Goal: Consume media (video, audio)

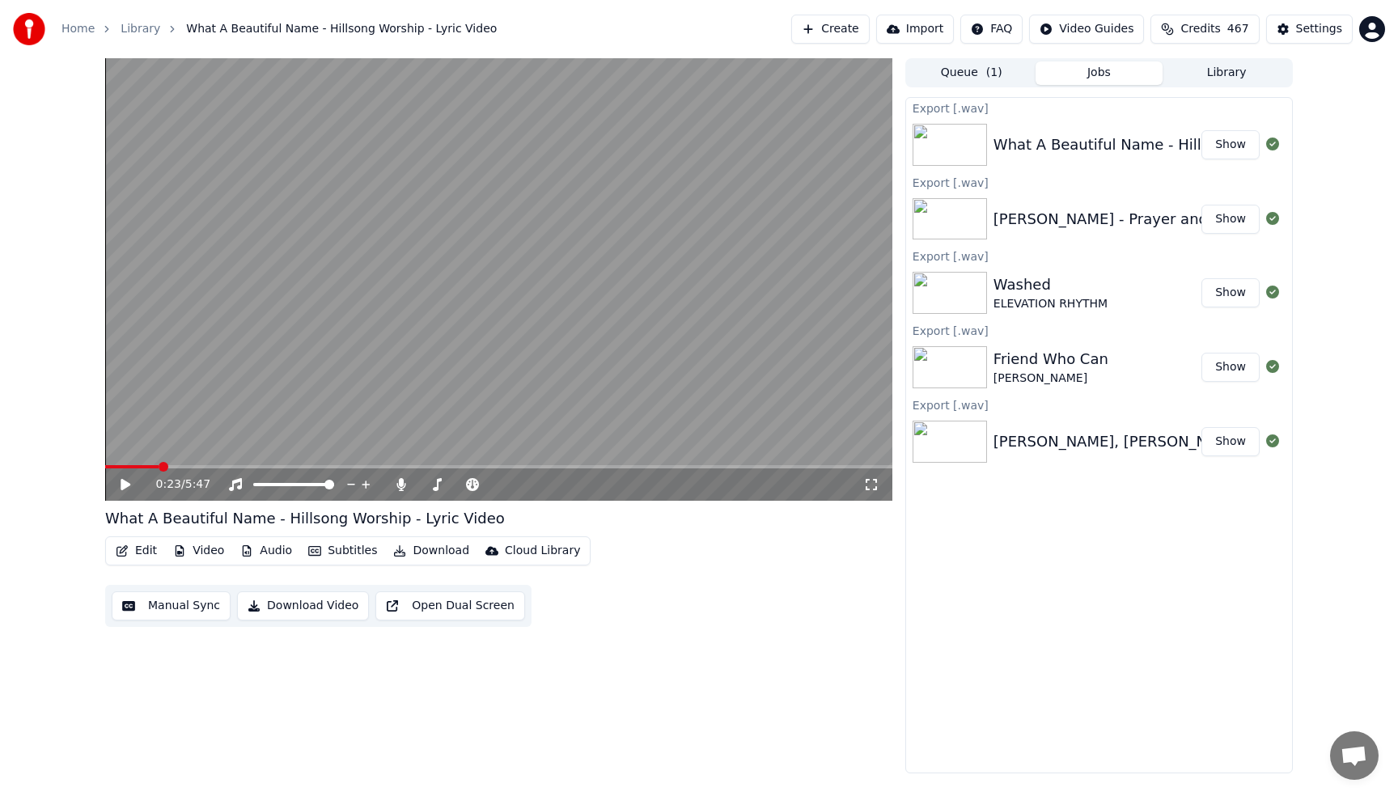
click at [1216, 77] on button "Library" at bounding box center [1226, 72] width 128 height 23
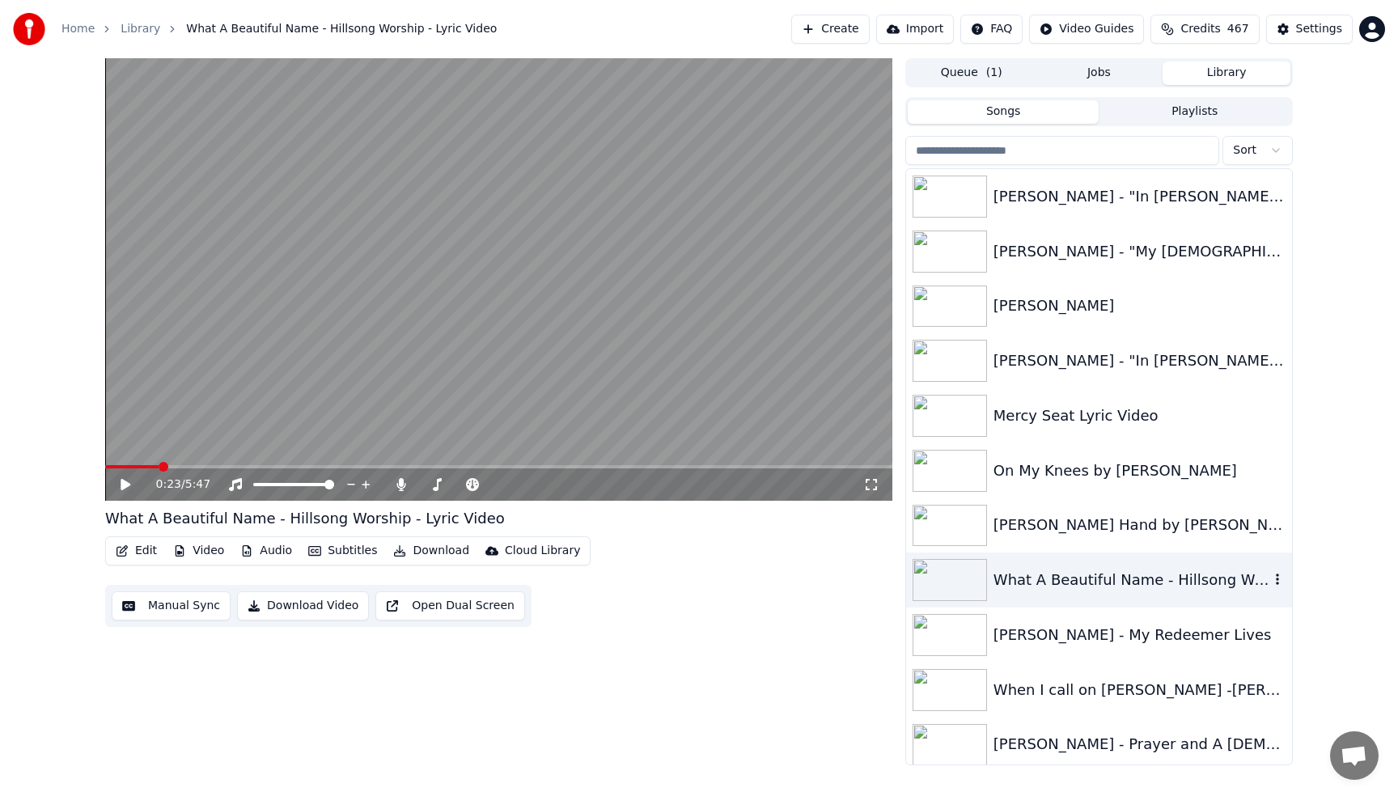
click at [1115, 574] on div "What A Beautiful Name - Hillsong Worship - Lyric Video" at bounding box center [1131, 580] width 276 height 23
click at [1083, 577] on div "What A Beautiful Name - Hillsong Worship - Lyric Video" at bounding box center [1131, 580] width 276 height 23
click at [111, 467] on span at bounding box center [131, 466] width 53 height 3
click at [105, 468] on span at bounding box center [110, 467] width 10 height 10
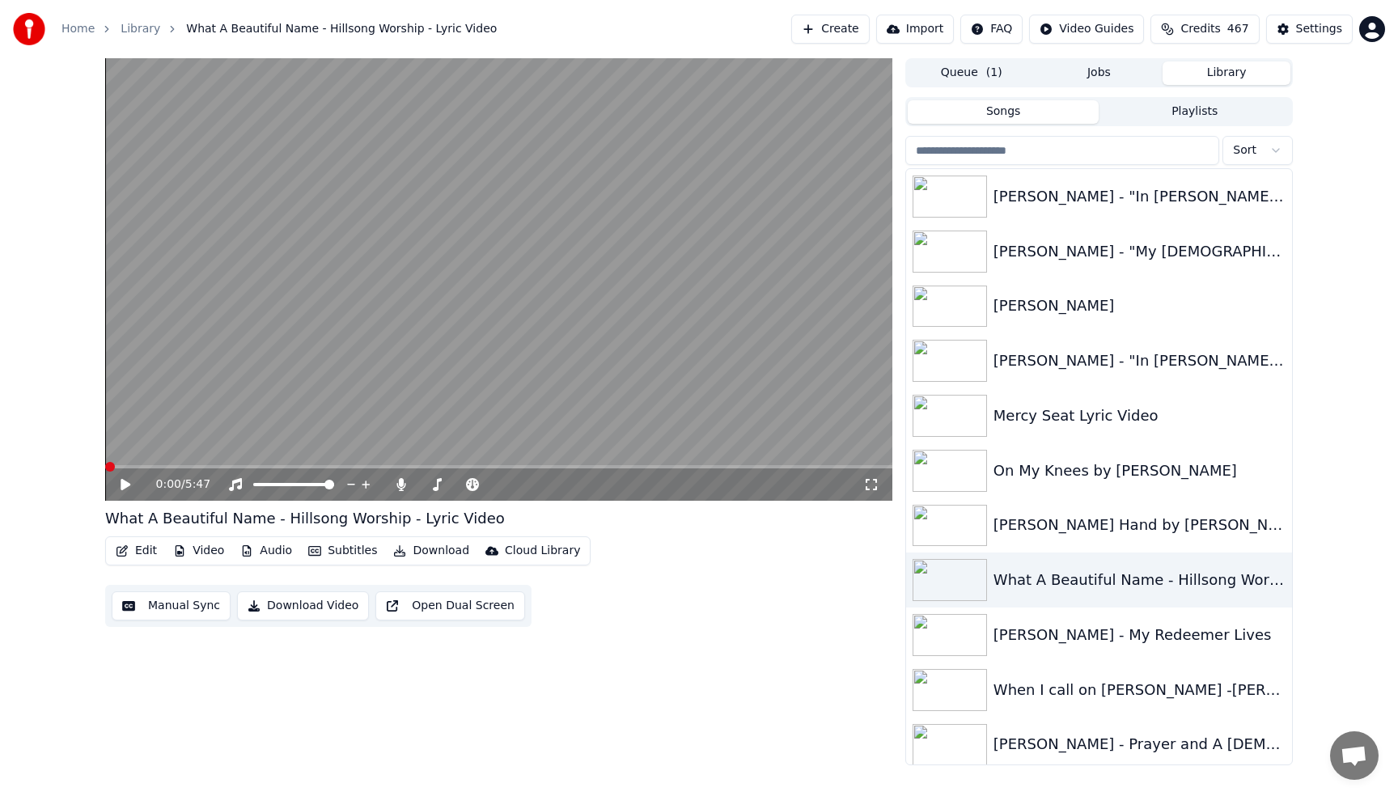
click at [127, 486] on icon at bounding box center [126, 484] width 10 height 11
click at [1061, 690] on div "When I call on [PERSON_NAME] -[PERSON_NAME]" at bounding box center [1131, 690] width 276 height 23
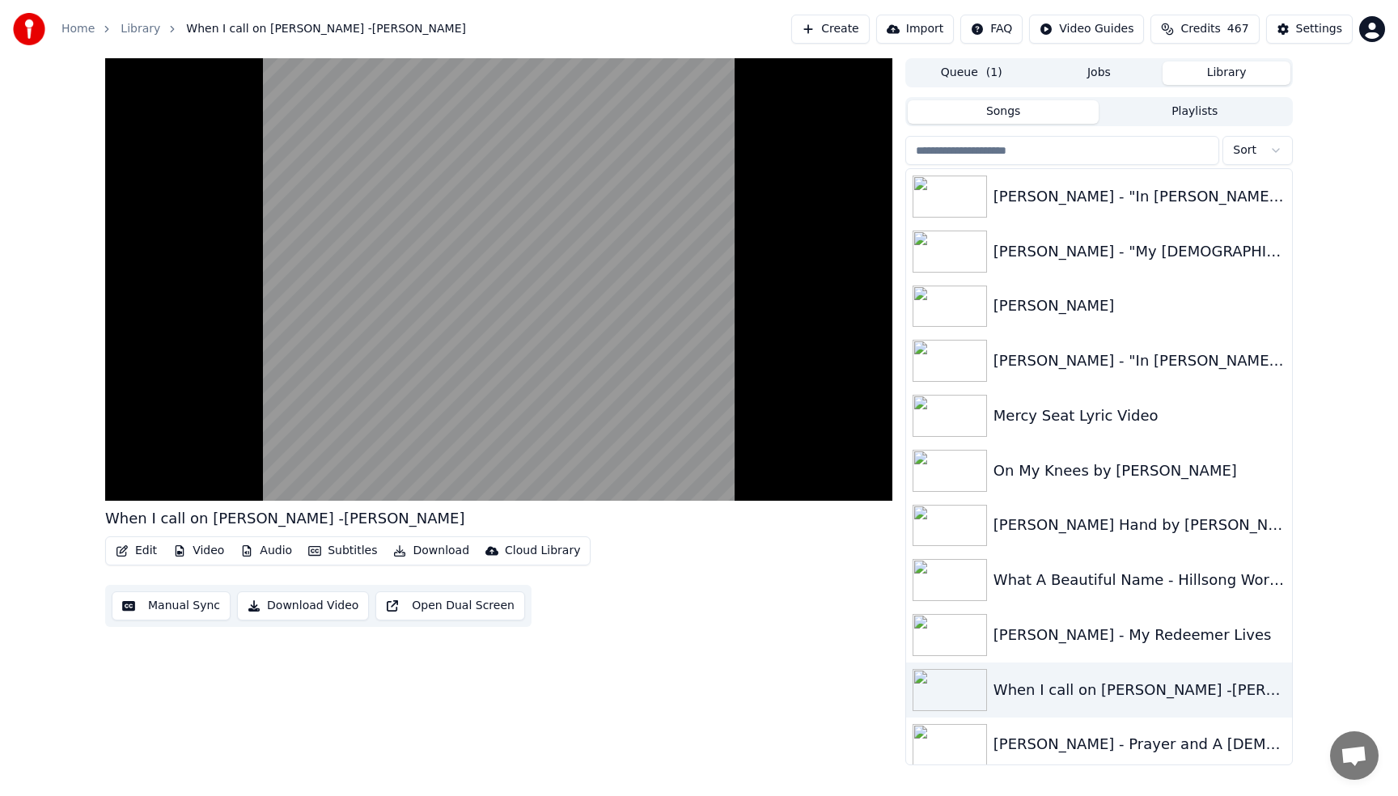
click at [1102, 159] on input "search" at bounding box center [1062, 150] width 314 height 29
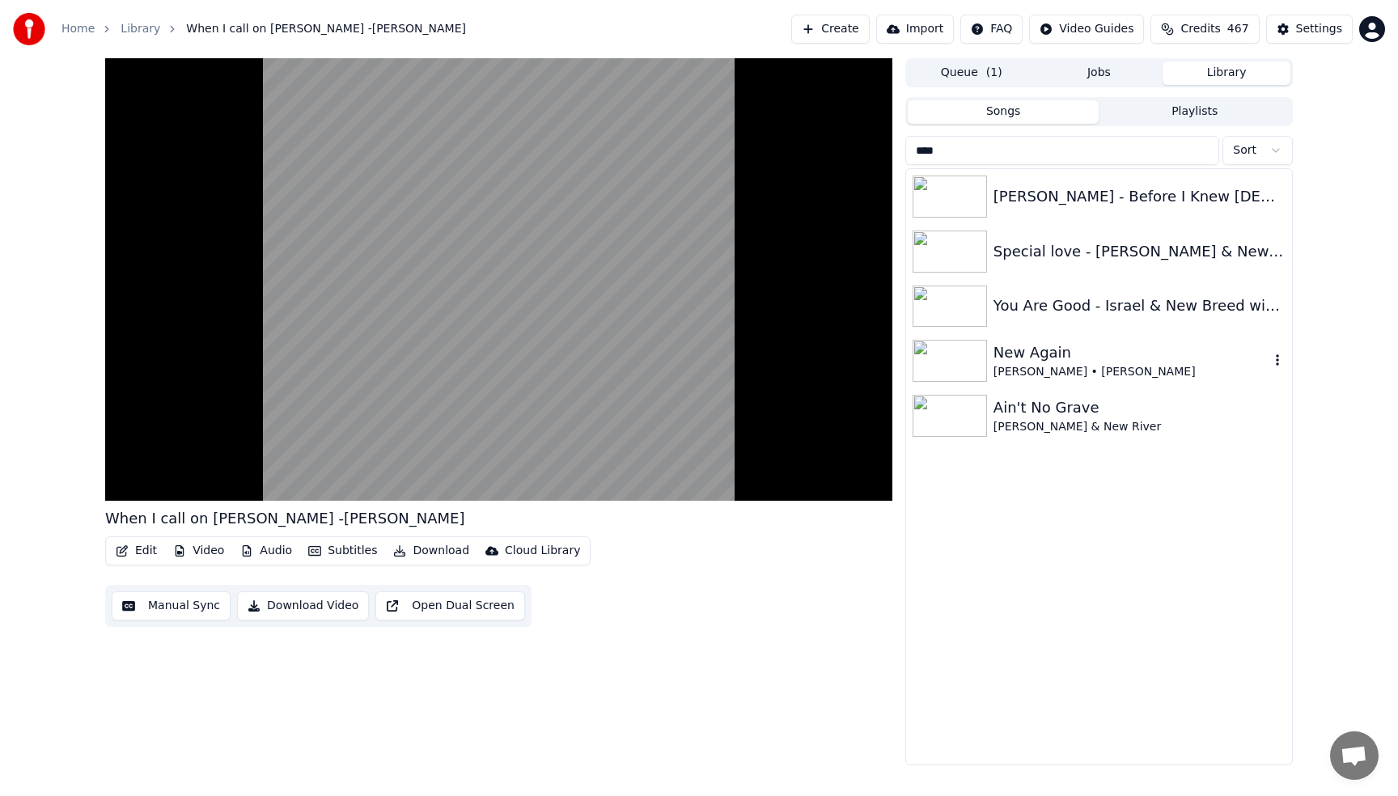
type input "***"
click at [1089, 358] on div "New Again" at bounding box center [1131, 352] width 276 height 23
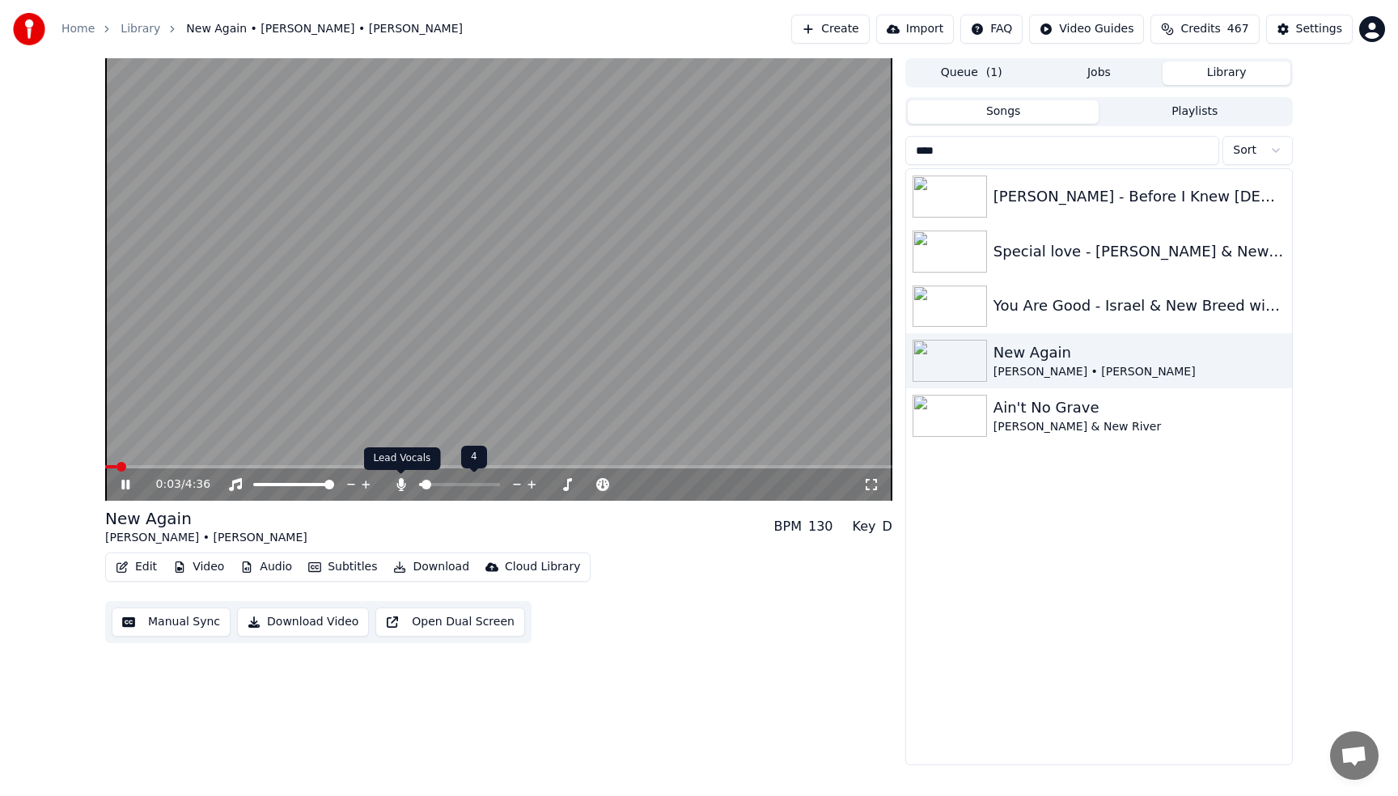
click at [400, 488] on icon at bounding box center [400, 484] width 9 height 13
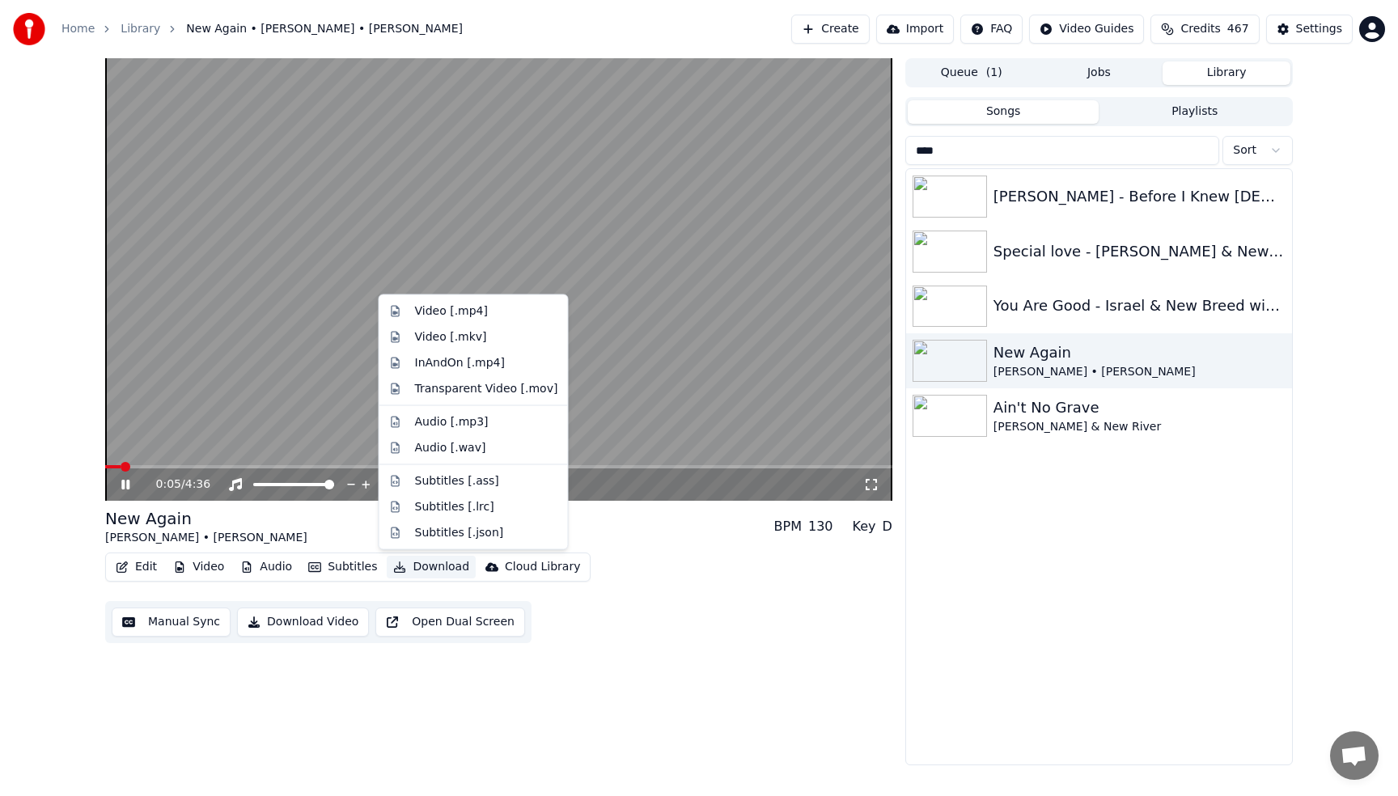
click at [421, 569] on button "Download" at bounding box center [431, 567] width 89 height 23
click at [445, 456] on div "Audio [.wav]" at bounding box center [474, 447] width 182 height 26
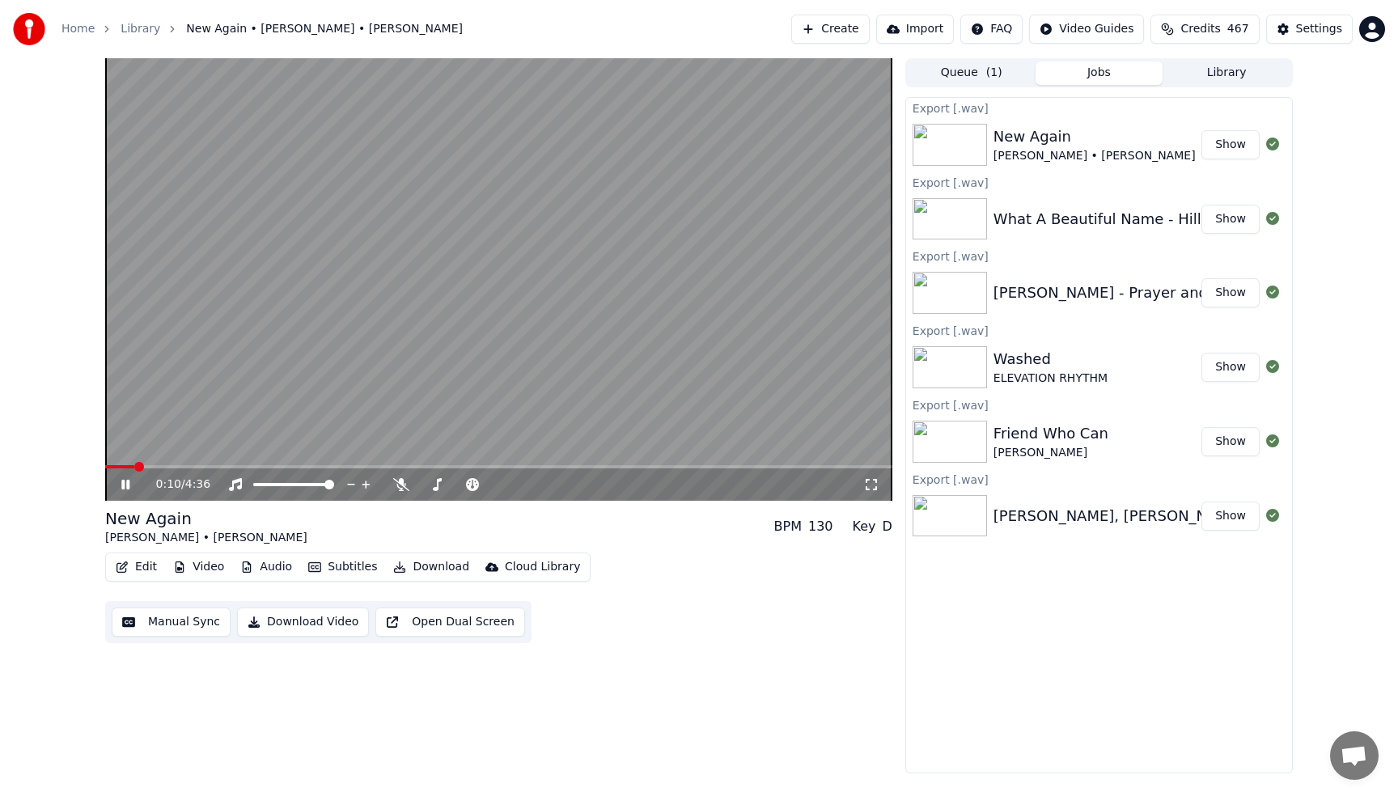
click at [1217, 150] on button "Show" at bounding box center [1230, 144] width 58 height 29
click at [544, 245] on video at bounding box center [498, 279] width 787 height 442
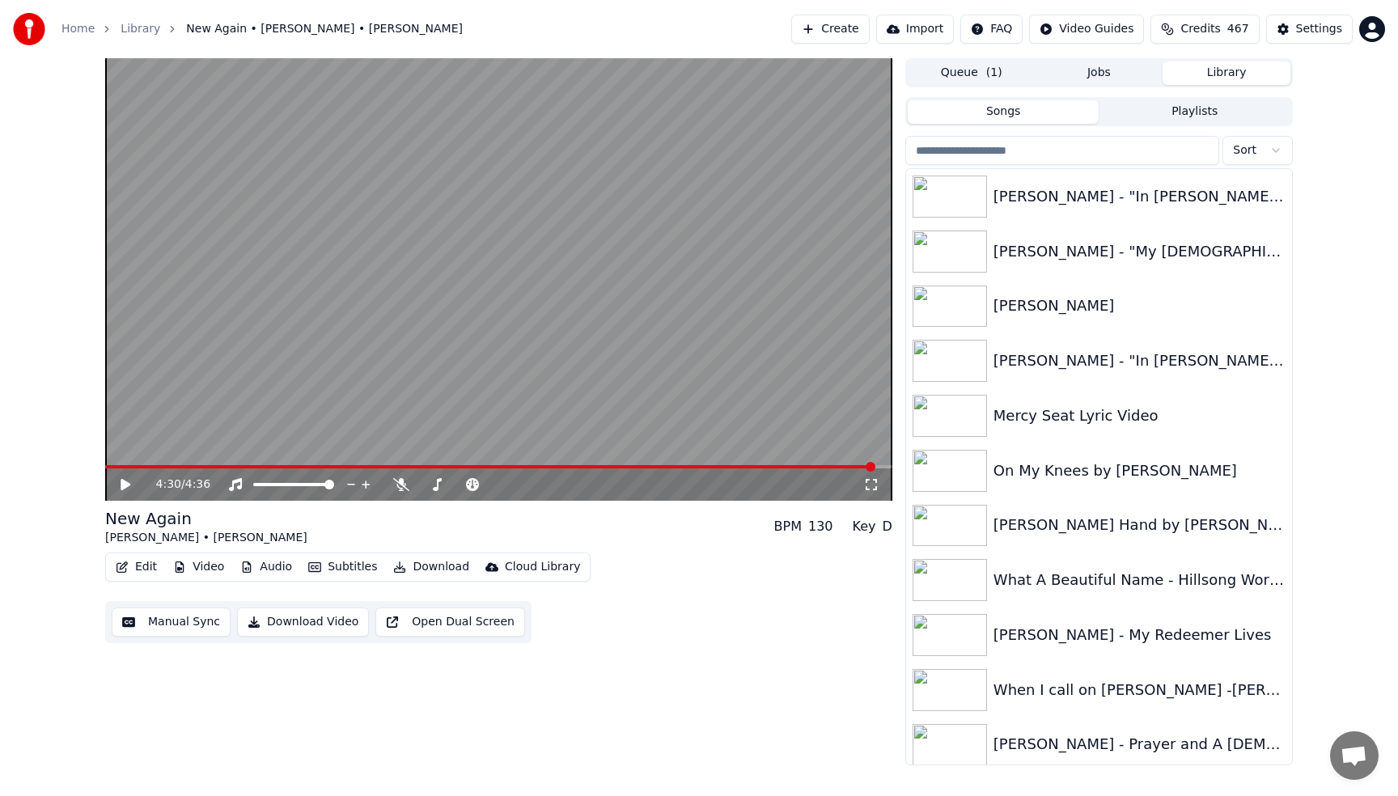
click at [1212, 77] on button "Library" at bounding box center [1226, 72] width 128 height 23
click at [1067, 150] on input "search" at bounding box center [1062, 150] width 314 height 29
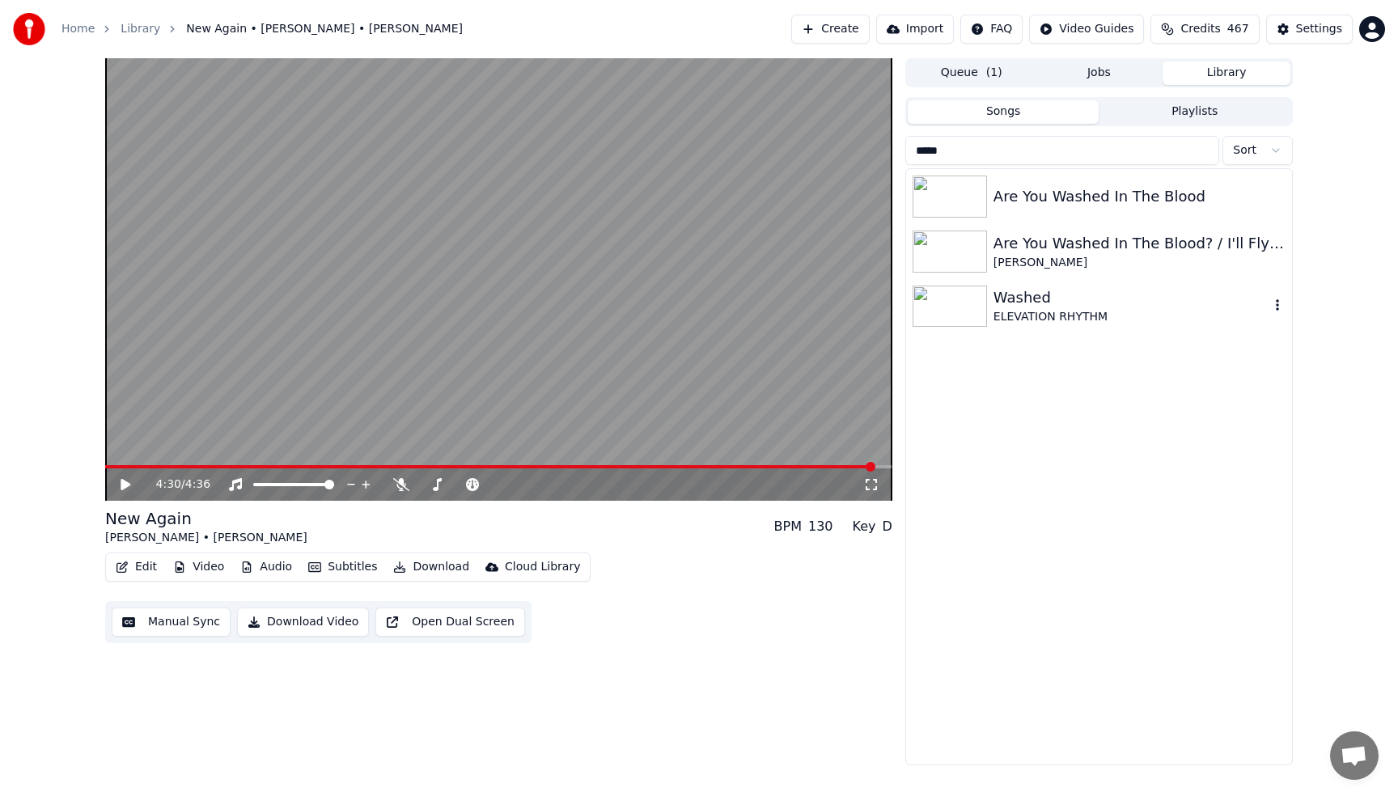
type input "*****"
click at [1029, 286] on div "Washed" at bounding box center [1131, 297] width 276 height 23
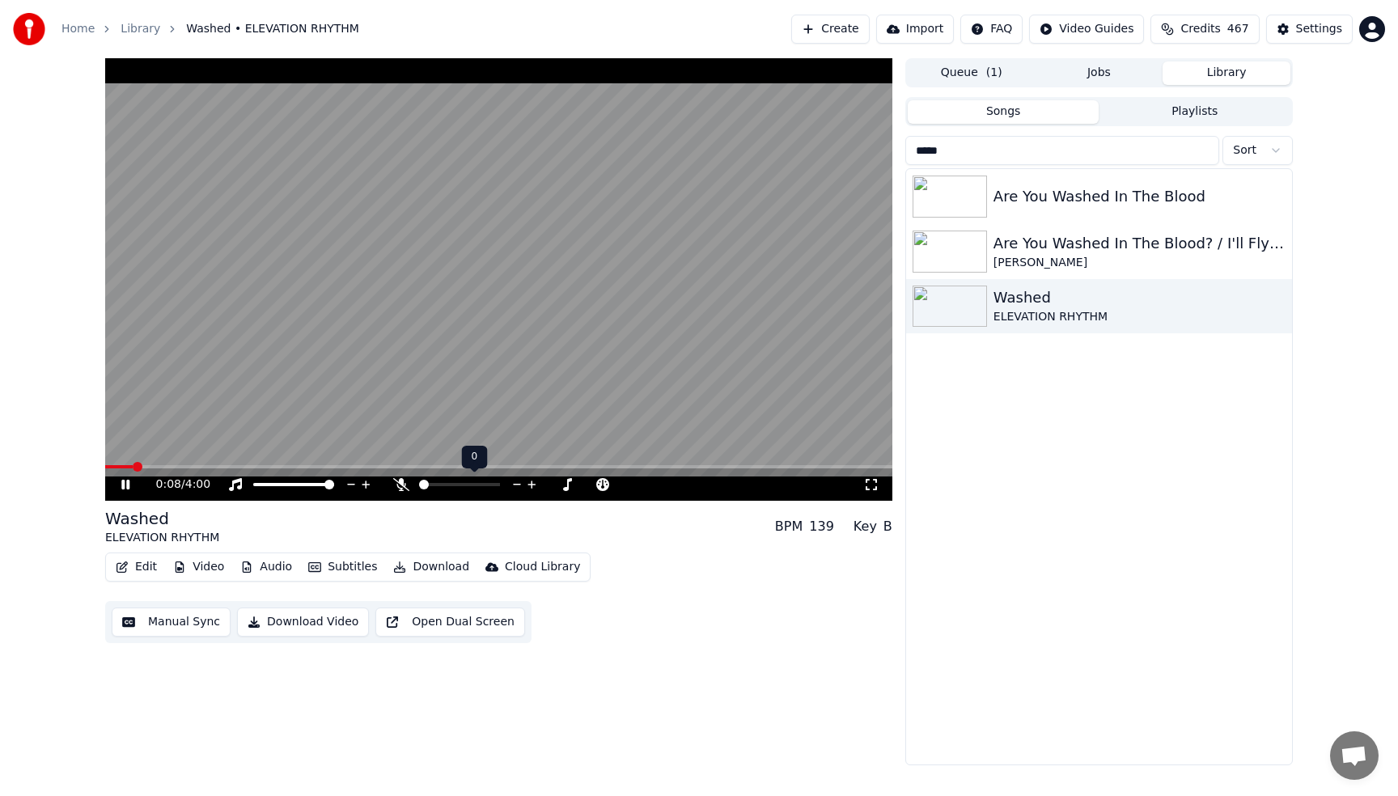
click at [425, 485] on span at bounding box center [424, 485] width 10 height 10
click at [427, 485] on span at bounding box center [424, 485] width 10 height 10
click at [429, 485] on span at bounding box center [459, 484] width 81 height 3
click at [552, 484] on icon at bounding box center [552, 485] width 8 height 2
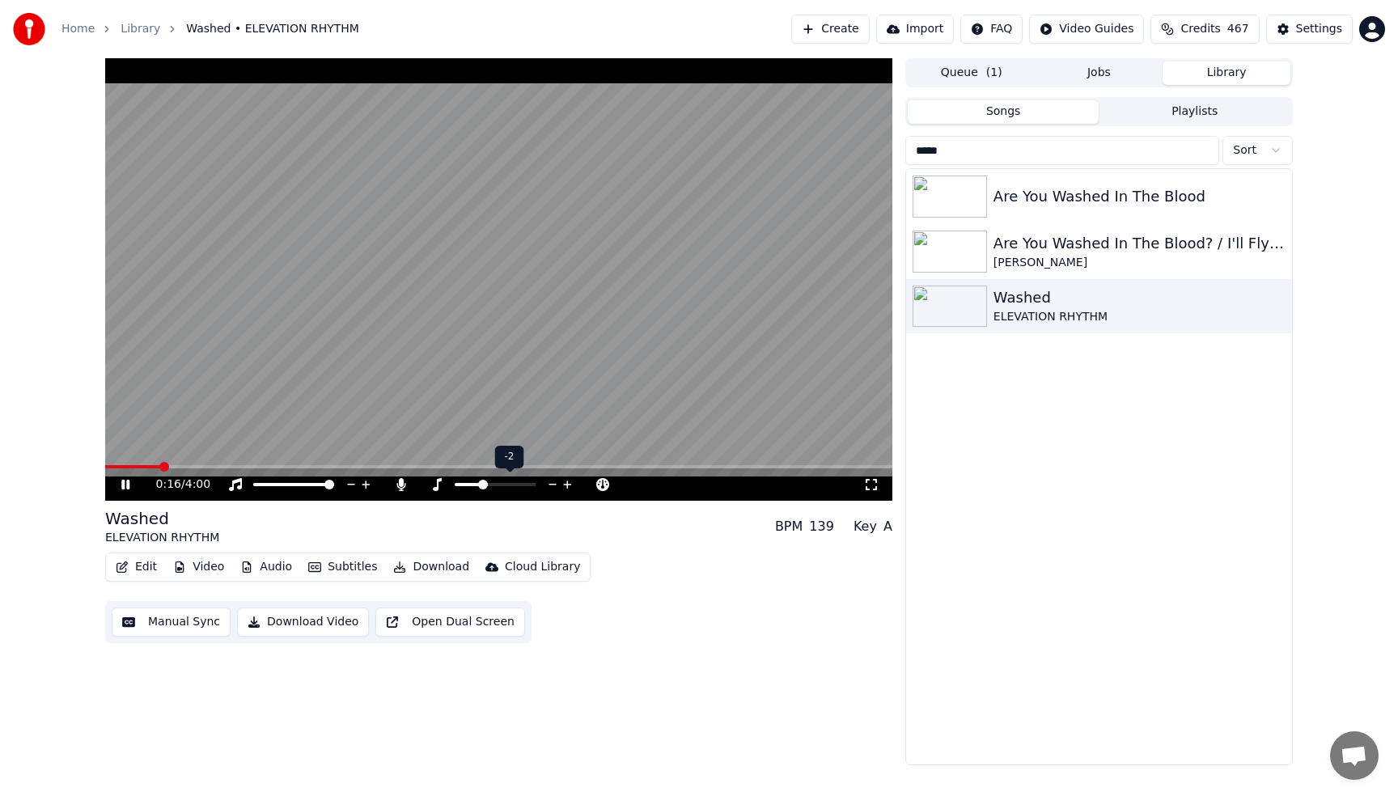
click at [569, 484] on icon at bounding box center [567, 484] width 8 height 8
click at [516, 484] on icon at bounding box center [517, 485] width 8 height 2
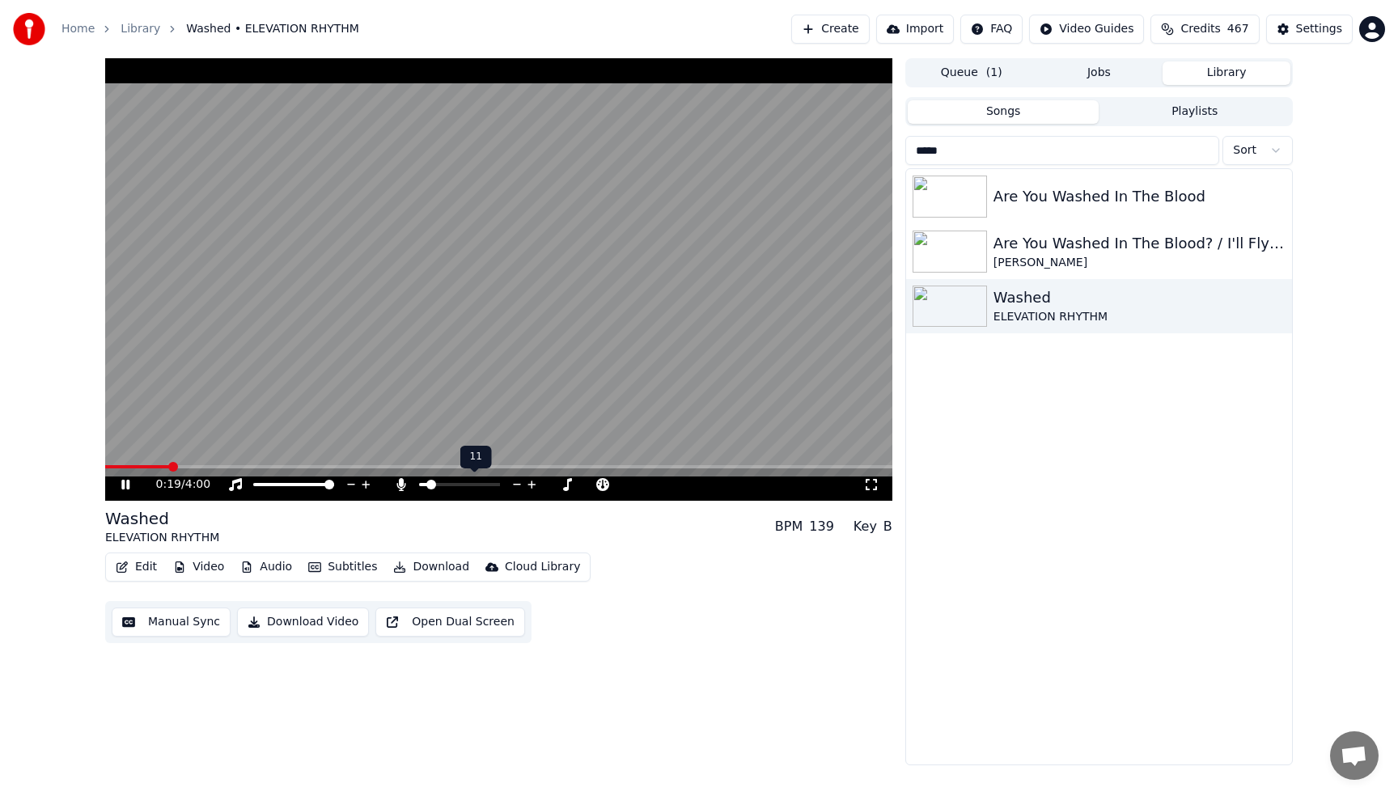
click at [516, 484] on icon at bounding box center [517, 485] width 8 height 2
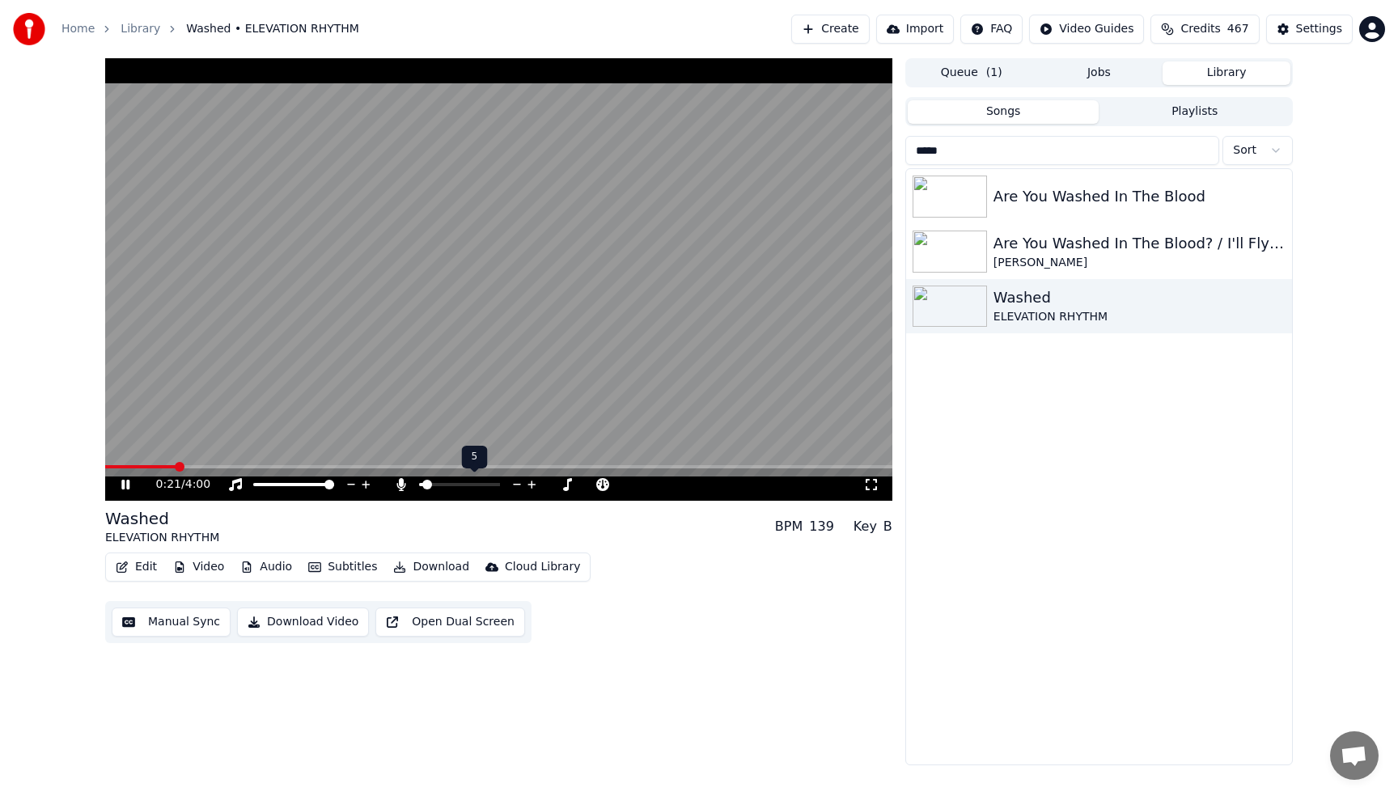
click at [516, 484] on icon at bounding box center [517, 485] width 8 height 2
click at [534, 483] on icon at bounding box center [531, 484] width 15 height 16
click at [373, 197] on video at bounding box center [498, 279] width 787 height 442
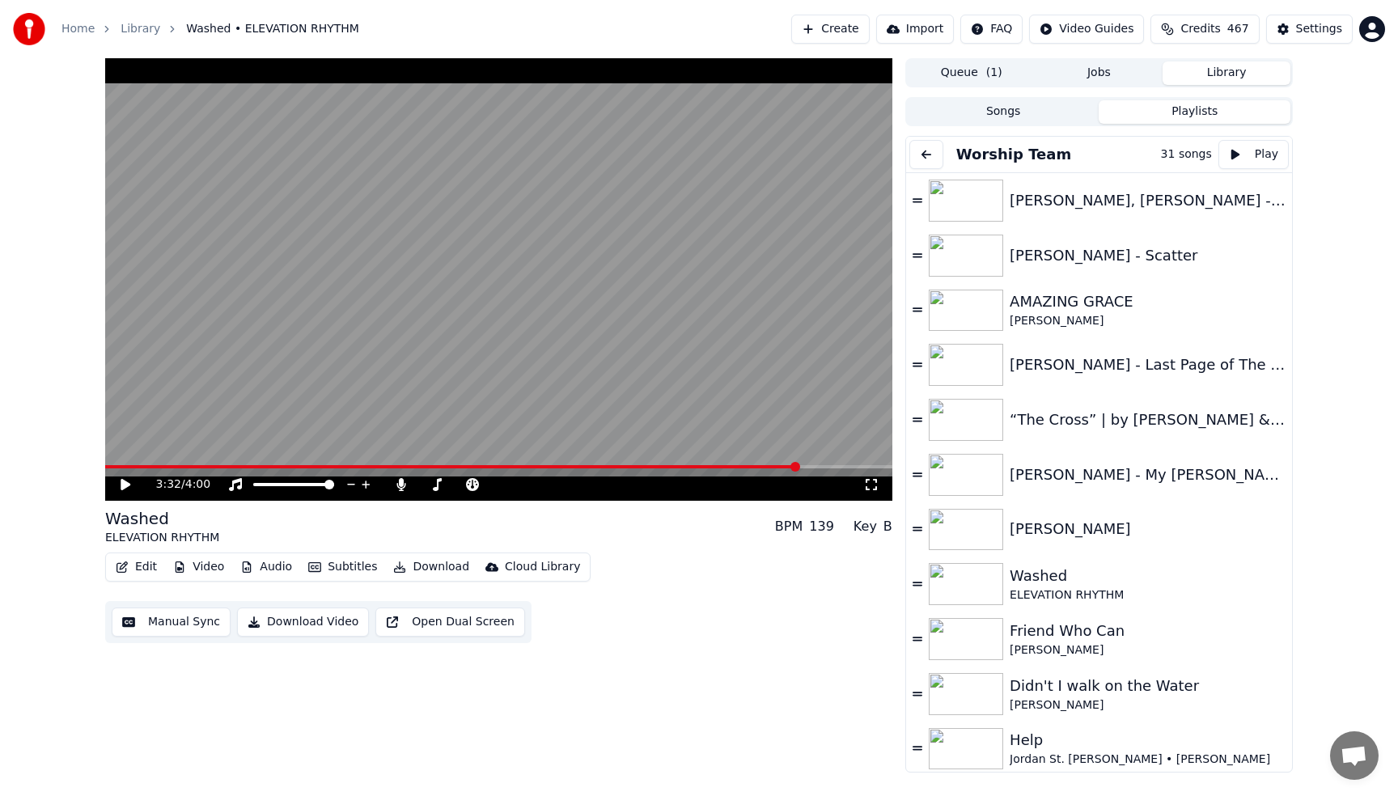
click at [1159, 118] on button "Playlists" at bounding box center [1194, 111] width 192 height 23
click at [1065, 375] on div "[PERSON_NAME] - Last Page of The [DEMOGRAPHIC_DATA] ft. [PERSON_NAME]" at bounding box center [1139, 364] width 260 height 23
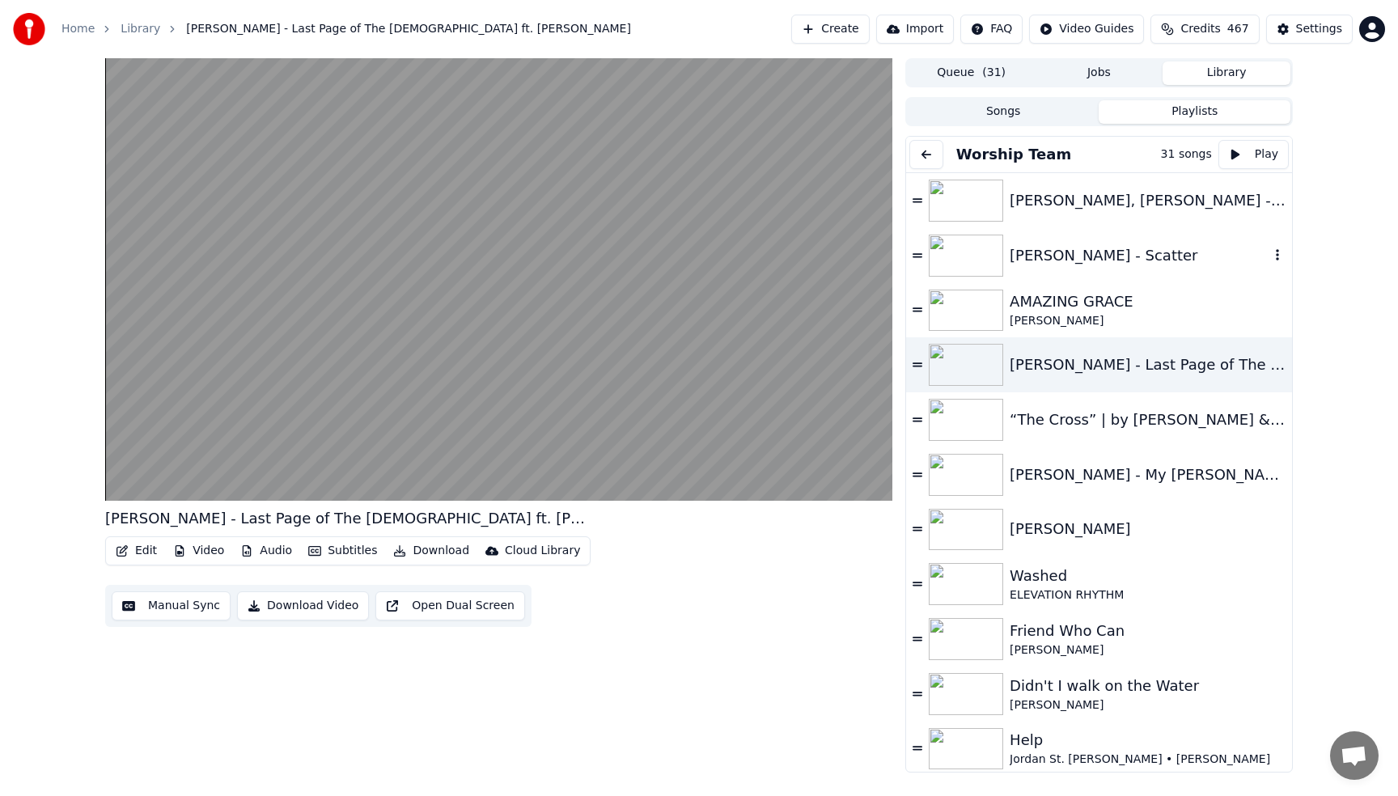
click at [1062, 266] on div "[PERSON_NAME] - Scatter" at bounding box center [1099, 255] width 386 height 55
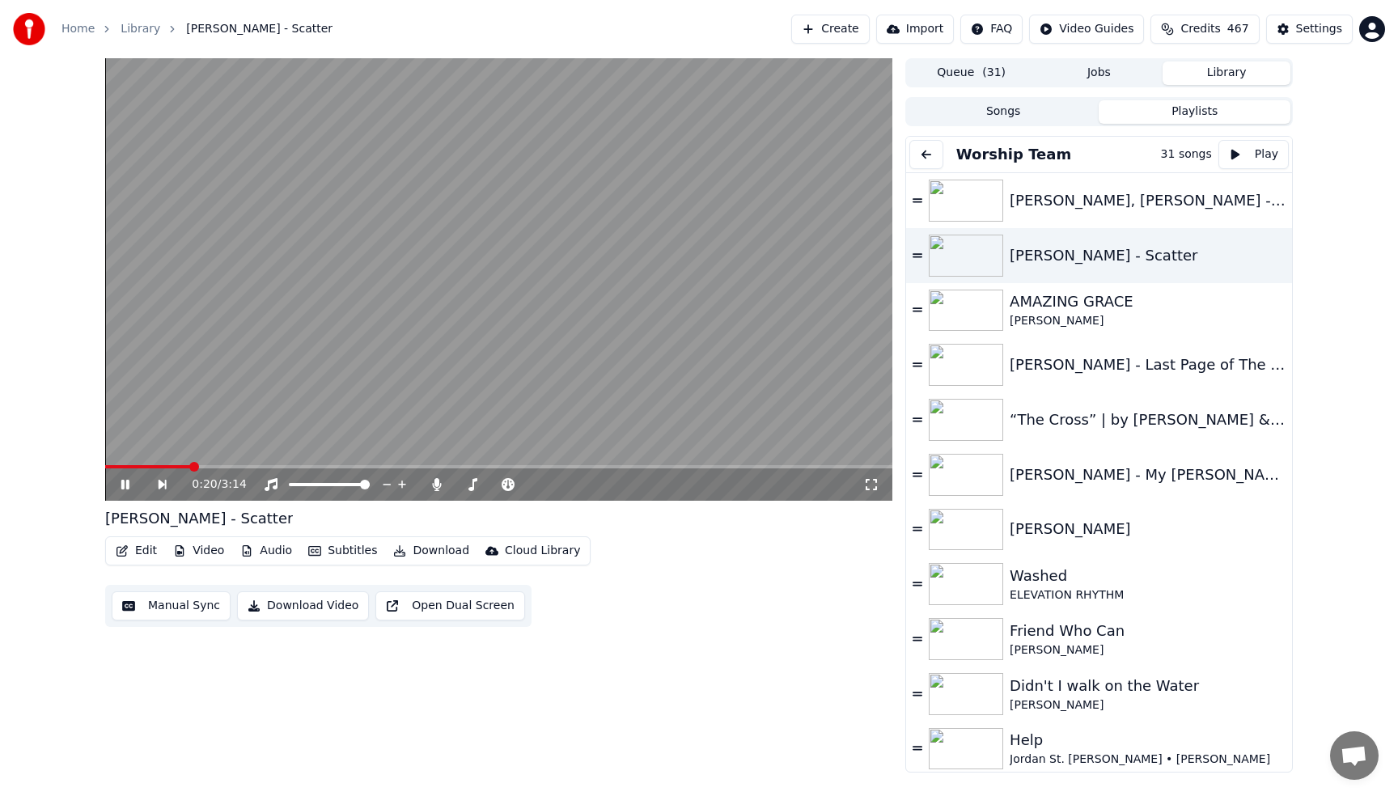
click at [727, 189] on video at bounding box center [498, 279] width 787 height 442
